Goal: Information Seeking & Learning: Learn about a topic

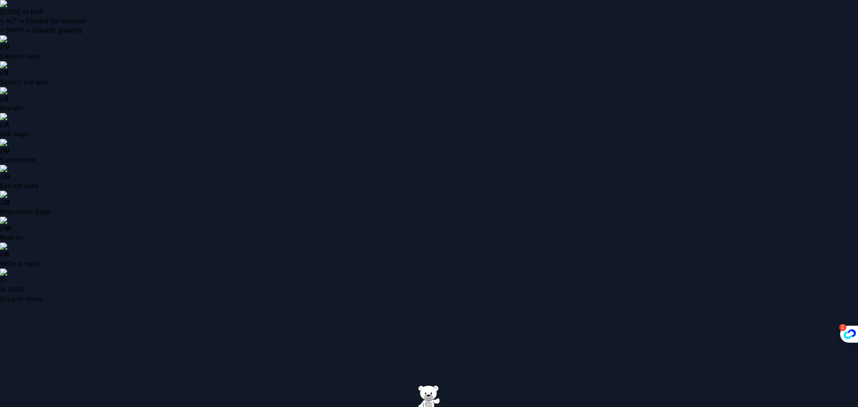
type input "**********"
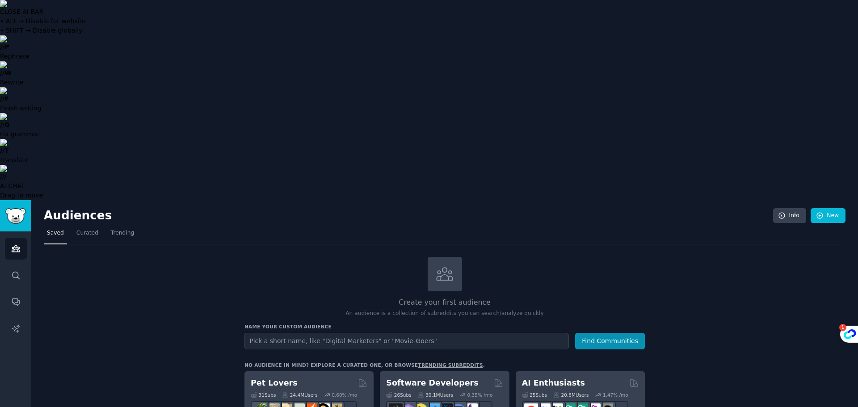
click at [286, 333] on input "text" at bounding box center [406, 341] width 324 height 17
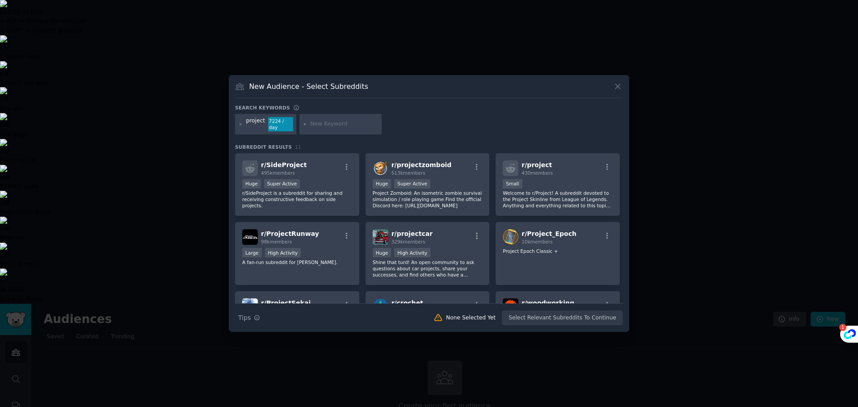
click at [619, 90] on icon at bounding box center [617, 86] width 9 height 9
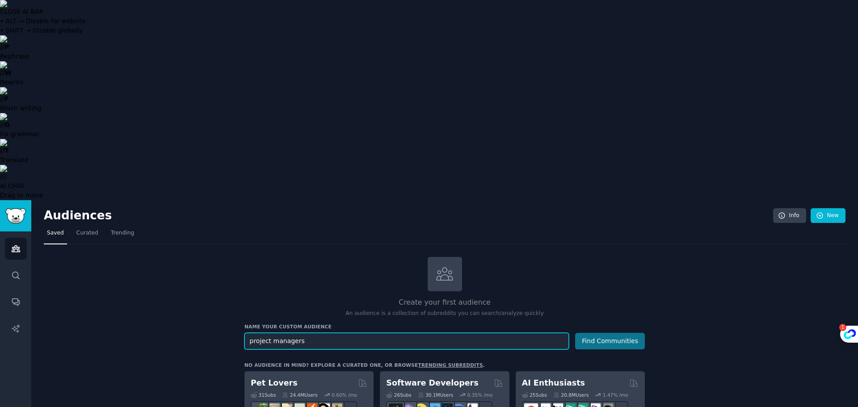
type input "project managers"
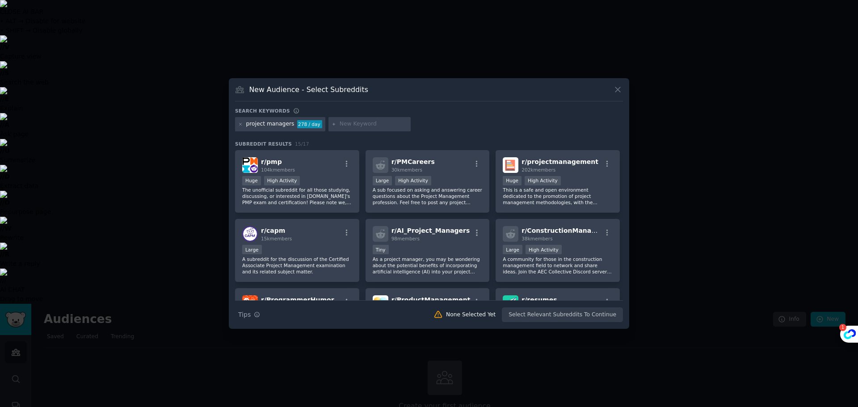
click at [622, 90] on button at bounding box center [618, 89] width 10 height 10
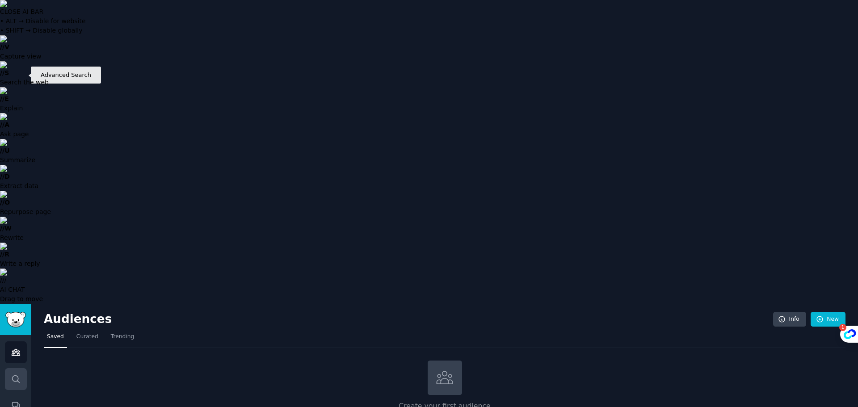
click at [18, 374] on icon "Sidebar" at bounding box center [15, 378] width 9 height 9
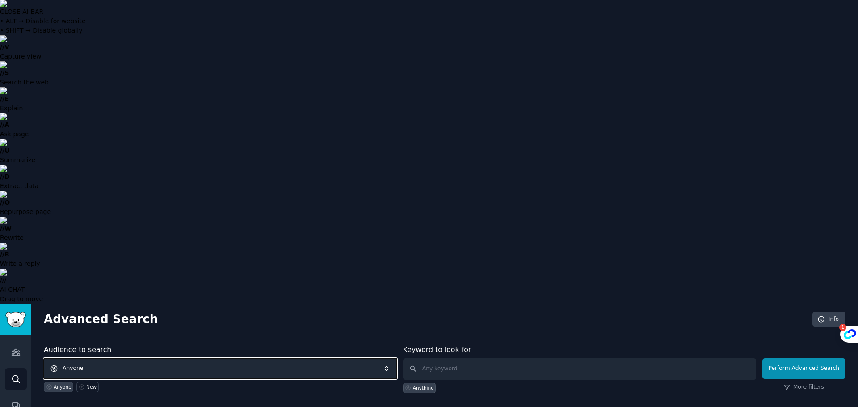
click at [204, 358] on span "Anyone" at bounding box center [220, 368] width 353 height 21
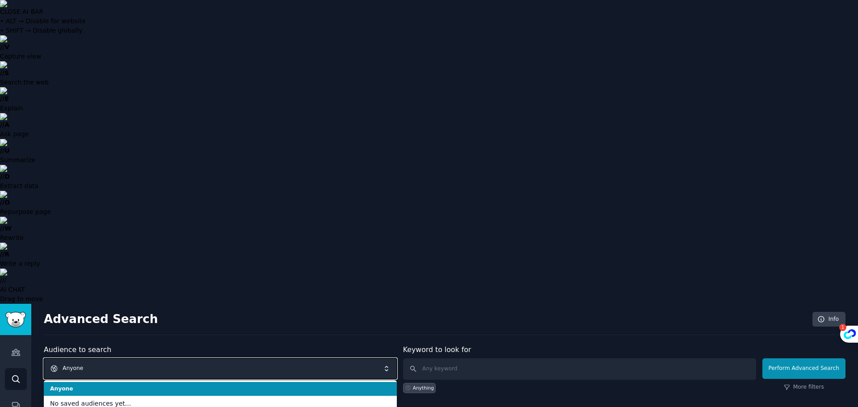
click at [204, 358] on span "Anyone" at bounding box center [220, 368] width 353 height 21
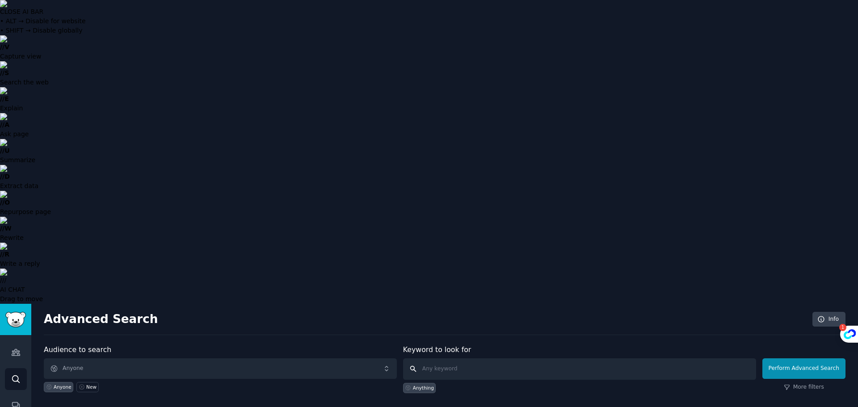
click at [486, 358] on input "text" at bounding box center [579, 368] width 353 height 21
type input "pmp"
click at [796, 358] on button "Perform Advanced Search" at bounding box center [803, 368] width 83 height 21
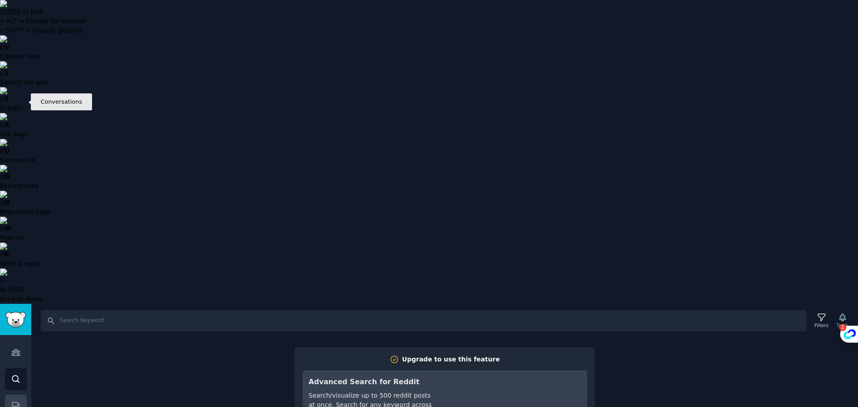
click at [15, 401] on icon "Sidebar" at bounding box center [15, 405] width 9 height 9
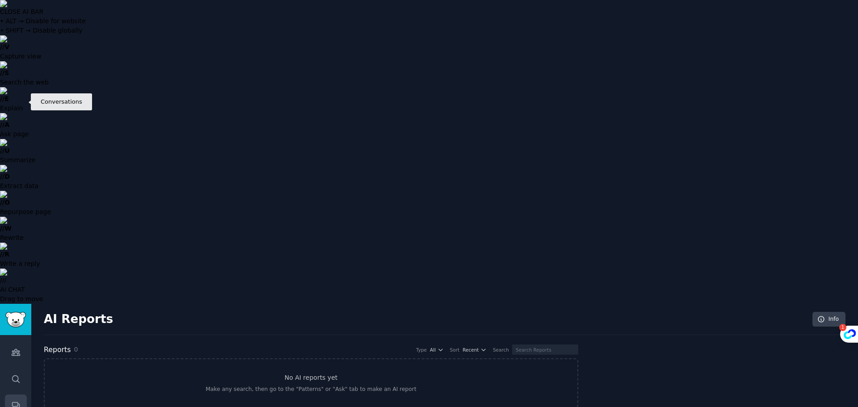
click at [14, 394] on link "Conversations" at bounding box center [16, 405] width 22 height 22
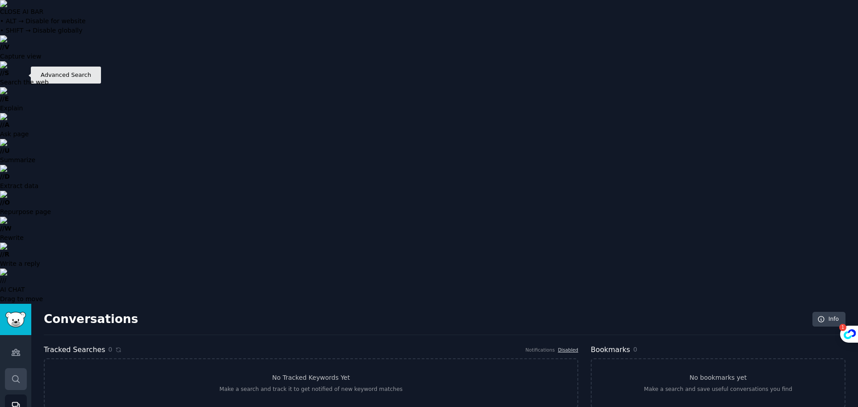
click at [13, 368] on link "Search" at bounding box center [16, 379] width 22 height 22
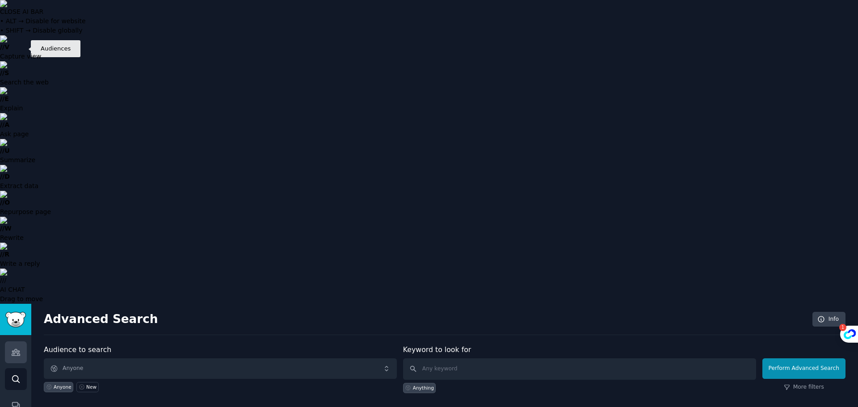
click at [18, 341] on link "Audiences" at bounding box center [16, 352] width 22 height 22
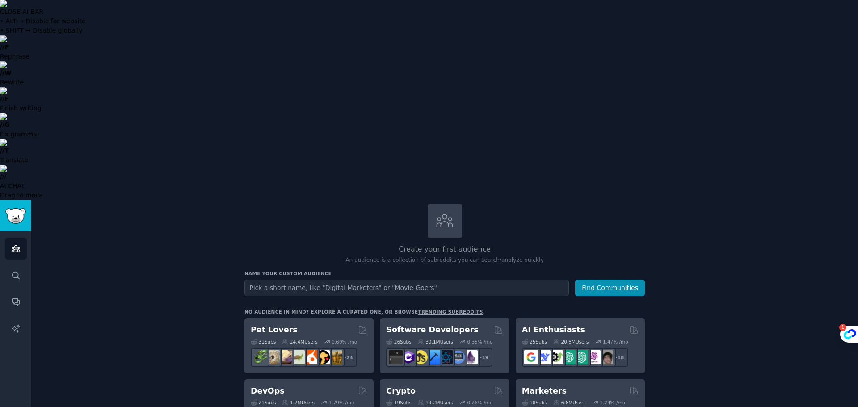
scroll to position [43, 0]
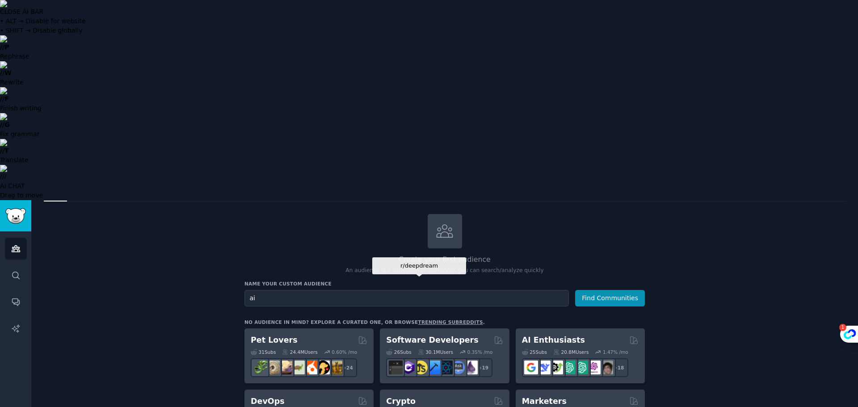
type input "ai"
click at [575, 290] on button "Find Communities" at bounding box center [610, 298] width 70 height 17
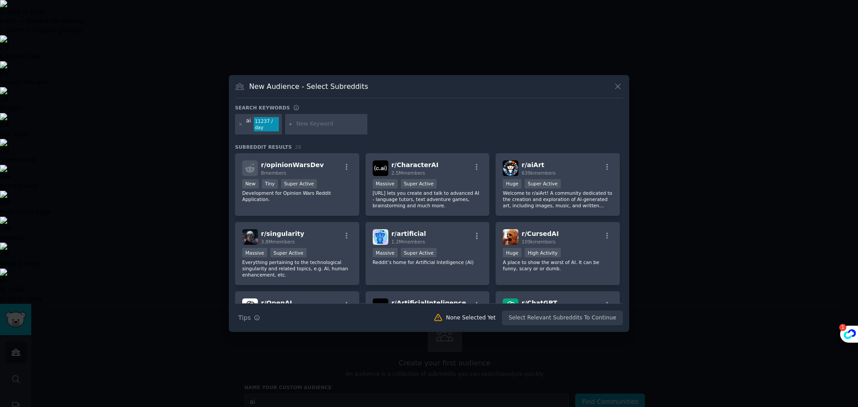
click at [620, 88] on icon at bounding box center [617, 86] width 9 height 9
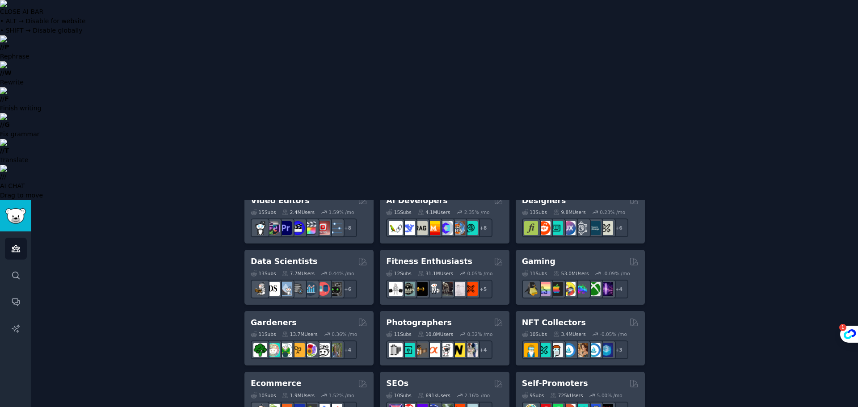
scroll to position [356, 0]
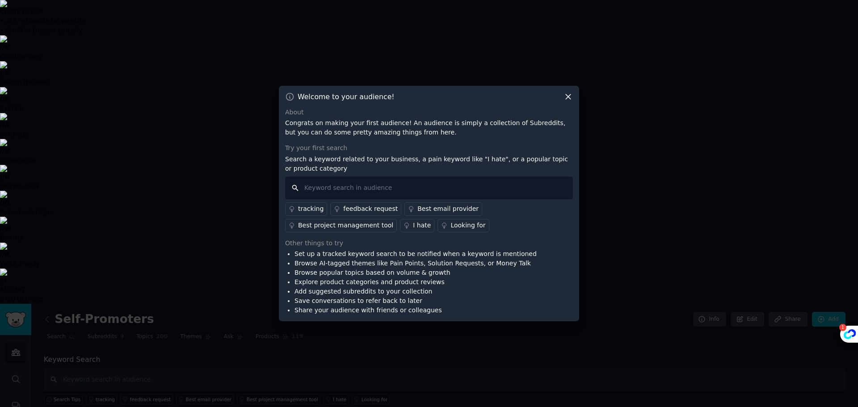
click at [390, 188] on input "text" at bounding box center [429, 187] width 288 height 23
click at [569, 95] on icon at bounding box center [567, 96] width 9 height 9
click at [573, 98] on div "Welcome to your audience! About Congrats on making your first audience! An audi…" at bounding box center [429, 204] width 300 height 236
click at [568, 97] on icon at bounding box center [567, 96] width 9 height 9
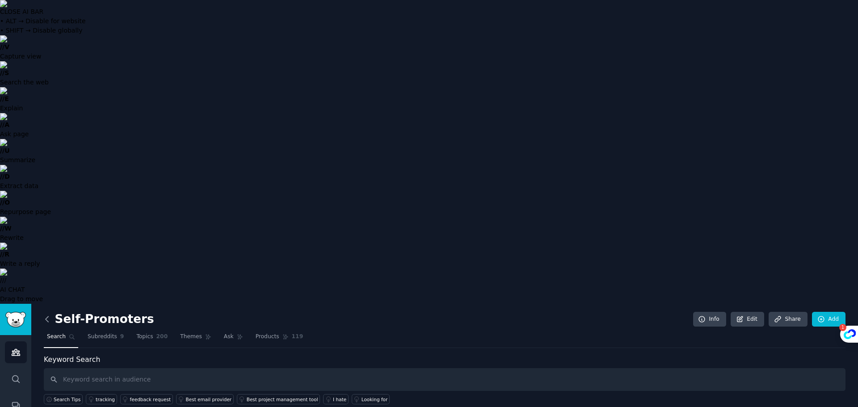
click at [46, 315] on icon at bounding box center [46, 319] width 9 height 9
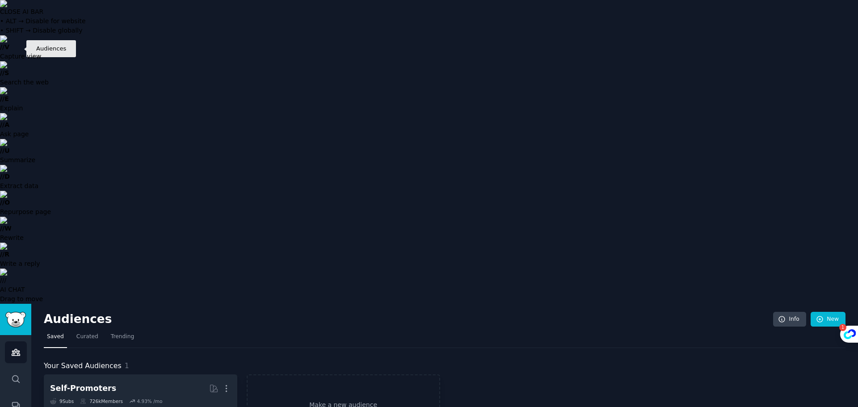
click at [12, 349] on icon "Sidebar" at bounding box center [16, 352] width 8 height 6
click at [14, 348] on icon "Sidebar" at bounding box center [15, 352] width 9 height 9
click at [88, 333] on span "Curated" at bounding box center [87, 337] width 22 height 8
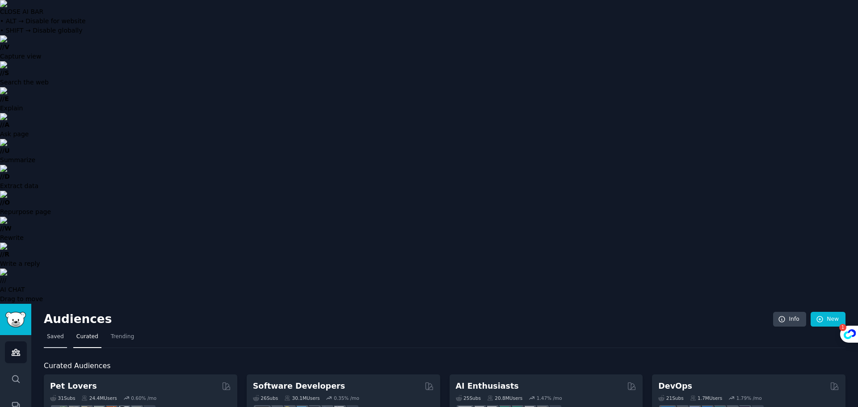
click at [50, 333] on span "Saved" at bounding box center [55, 337] width 17 height 8
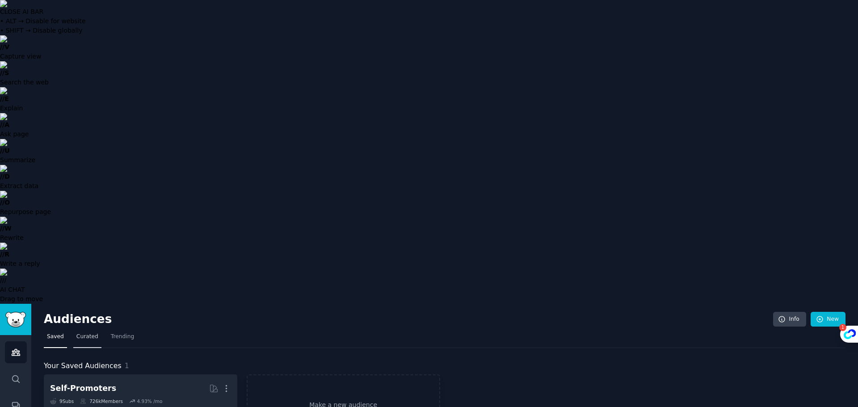
click at [90, 333] on span "Curated" at bounding box center [87, 337] width 22 height 8
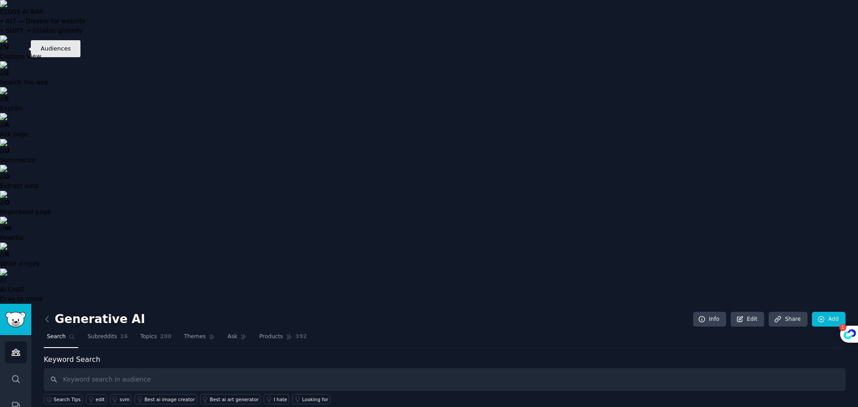
click at [19, 348] on icon "Sidebar" at bounding box center [15, 352] width 9 height 9
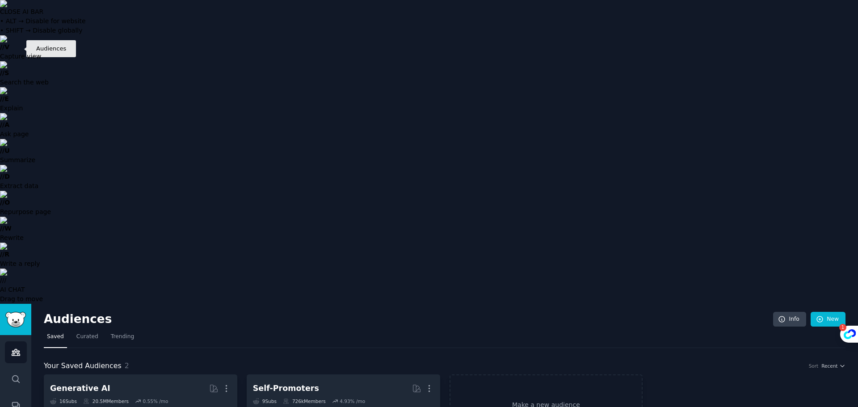
click at [19, 348] on icon "Sidebar" at bounding box center [15, 352] width 9 height 9
click at [79, 333] on span "Curated" at bounding box center [87, 337] width 22 height 8
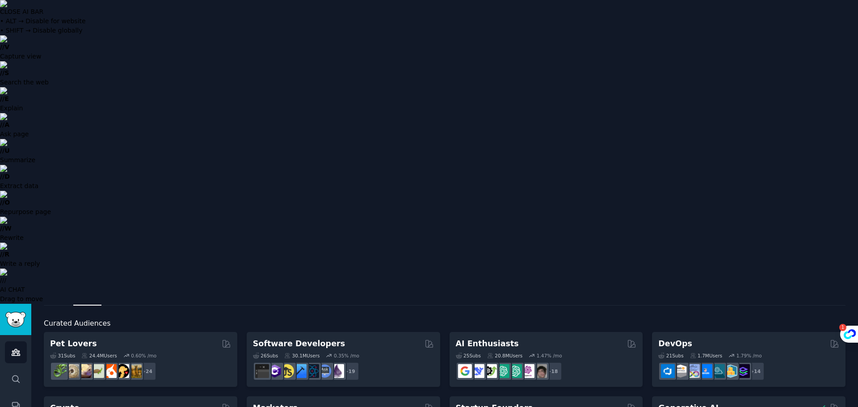
scroll to position [40, 0]
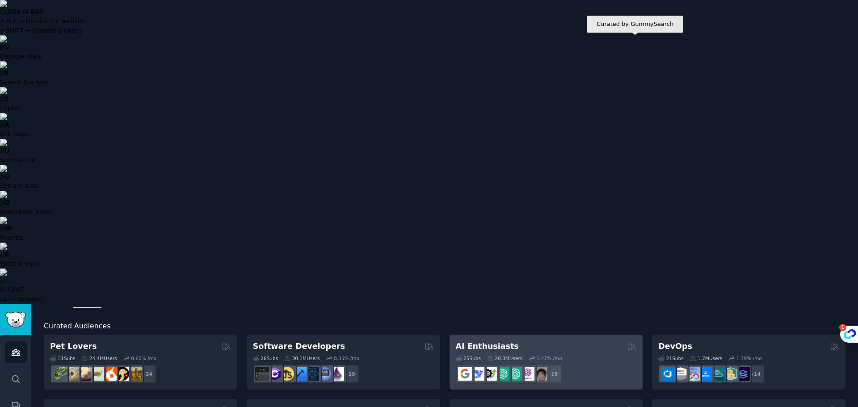
click at [632, 343] on icon at bounding box center [631, 346] width 7 height 7
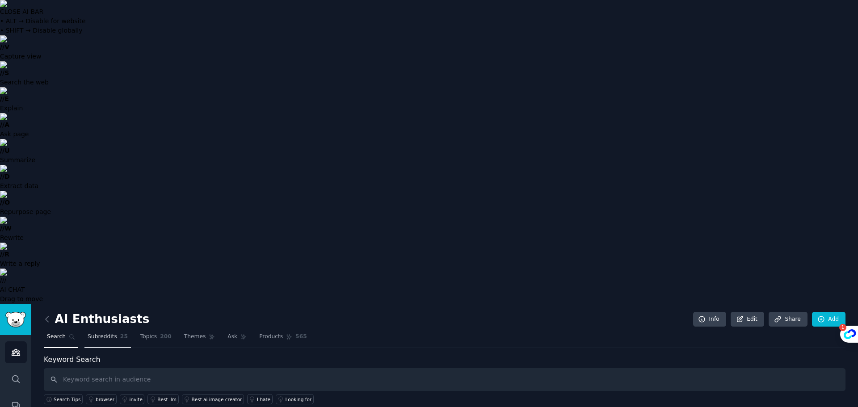
click at [102, 333] on span "Subreddits" at bounding box center [102, 337] width 29 height 8
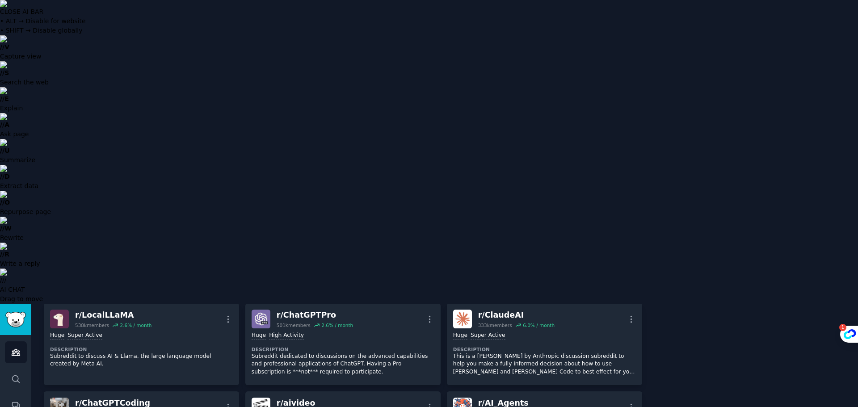
scroll to position [179, 0]
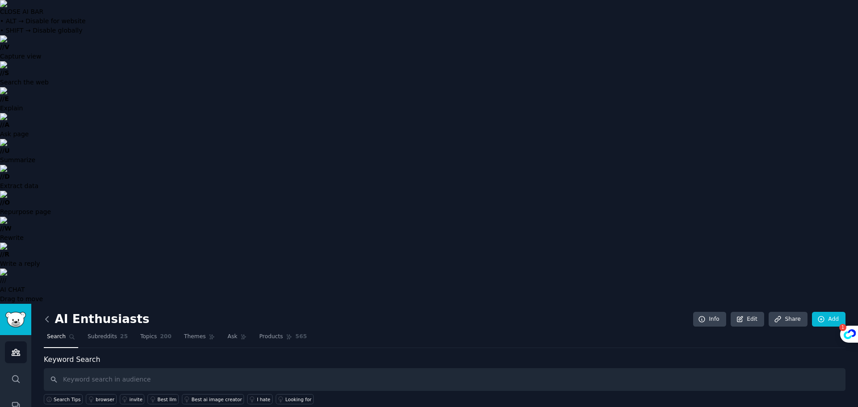
click at [46, 315] on icon at bounding box center [46, 319] width 9 height 9
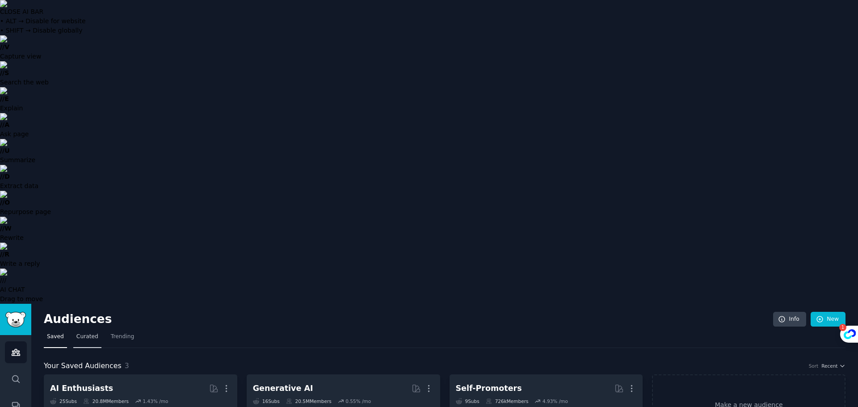
click at [91, 333] on span "Curated" at bounding box center [87, 337] width 22 height 8
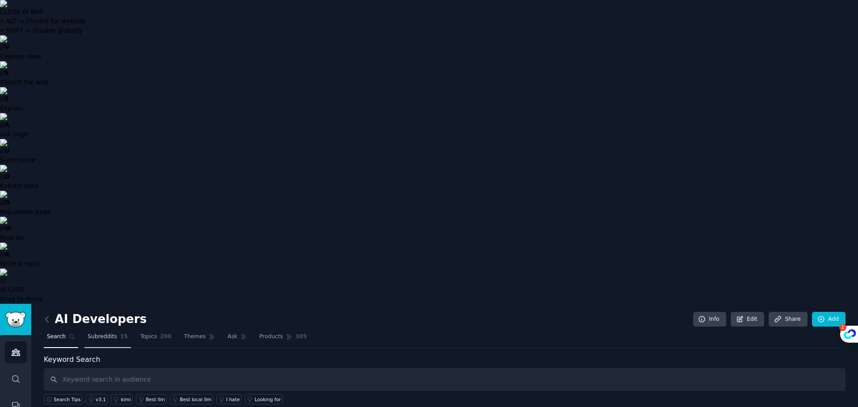
click at [111, 333] on span "Subreddits" at bounding box center [102, 337] width 29 height 8
